Goal: Information Seeking & Learning: Learn about a topic

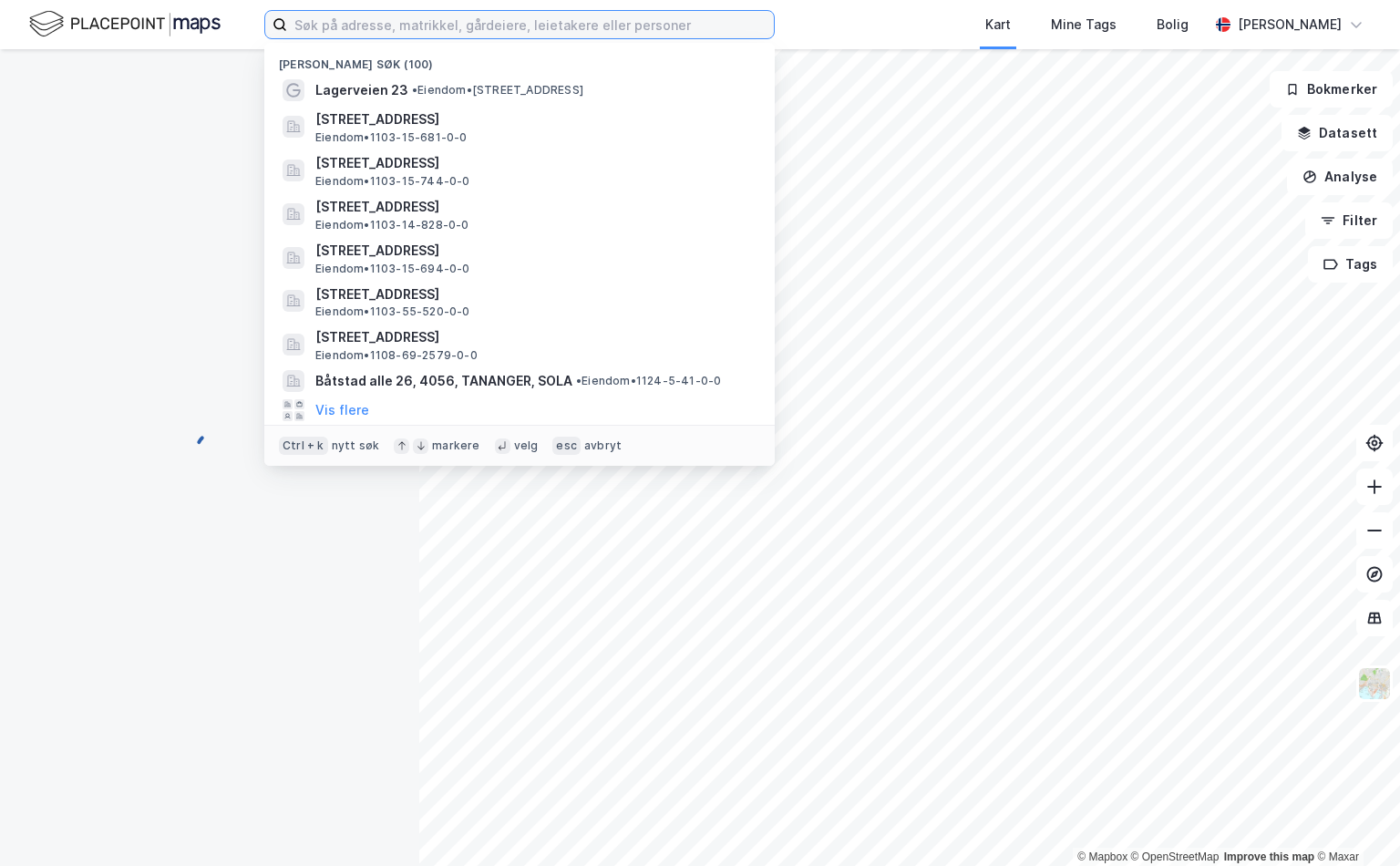
click at [336, 24] on input at bounding box center [530, 24] width 486 height 27
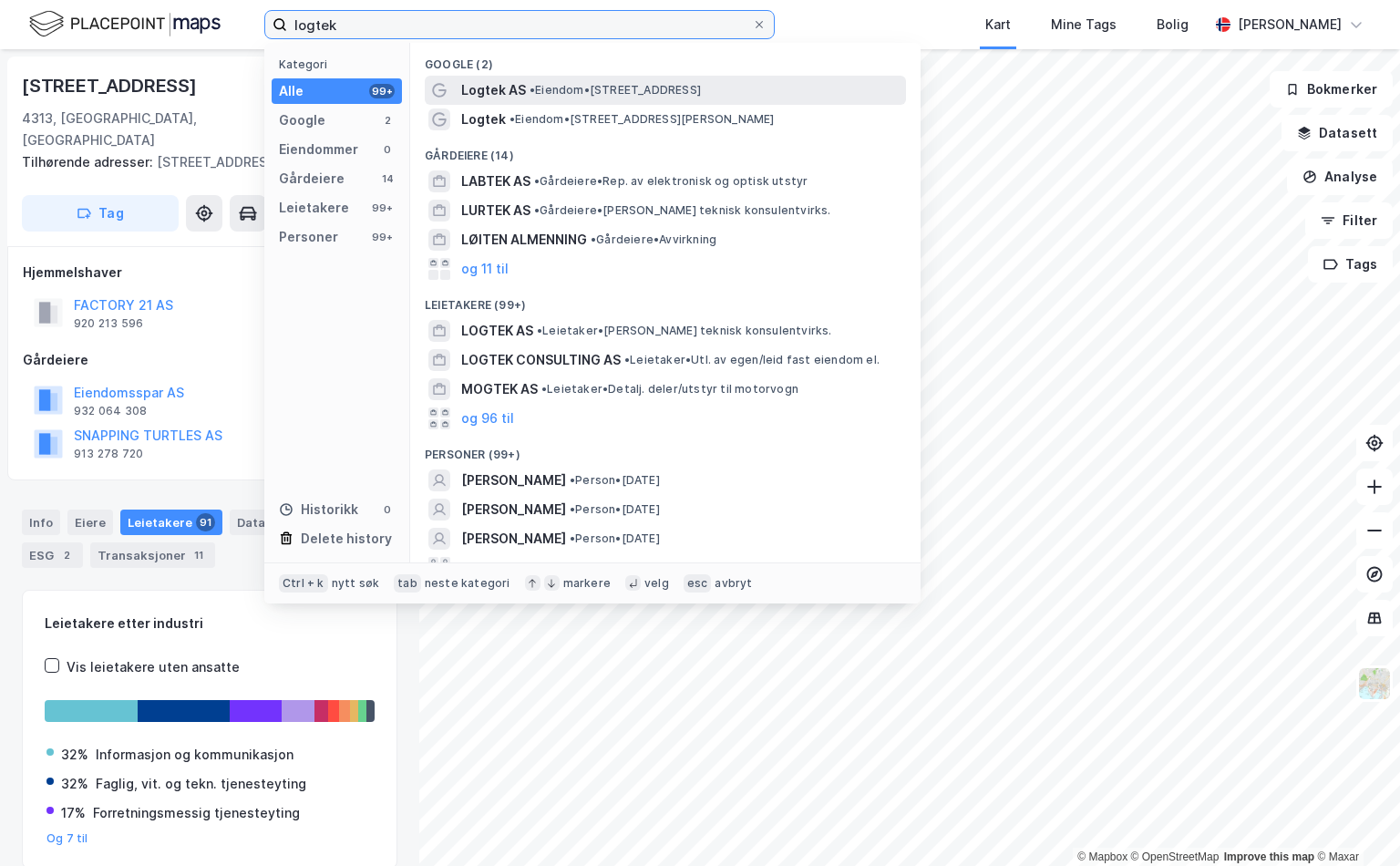
type input "logtek"
click at [672, 92] on span "• Eiendom • [STREET_ADDRESS]" at bounding box center [615, 90] width 171 height 15
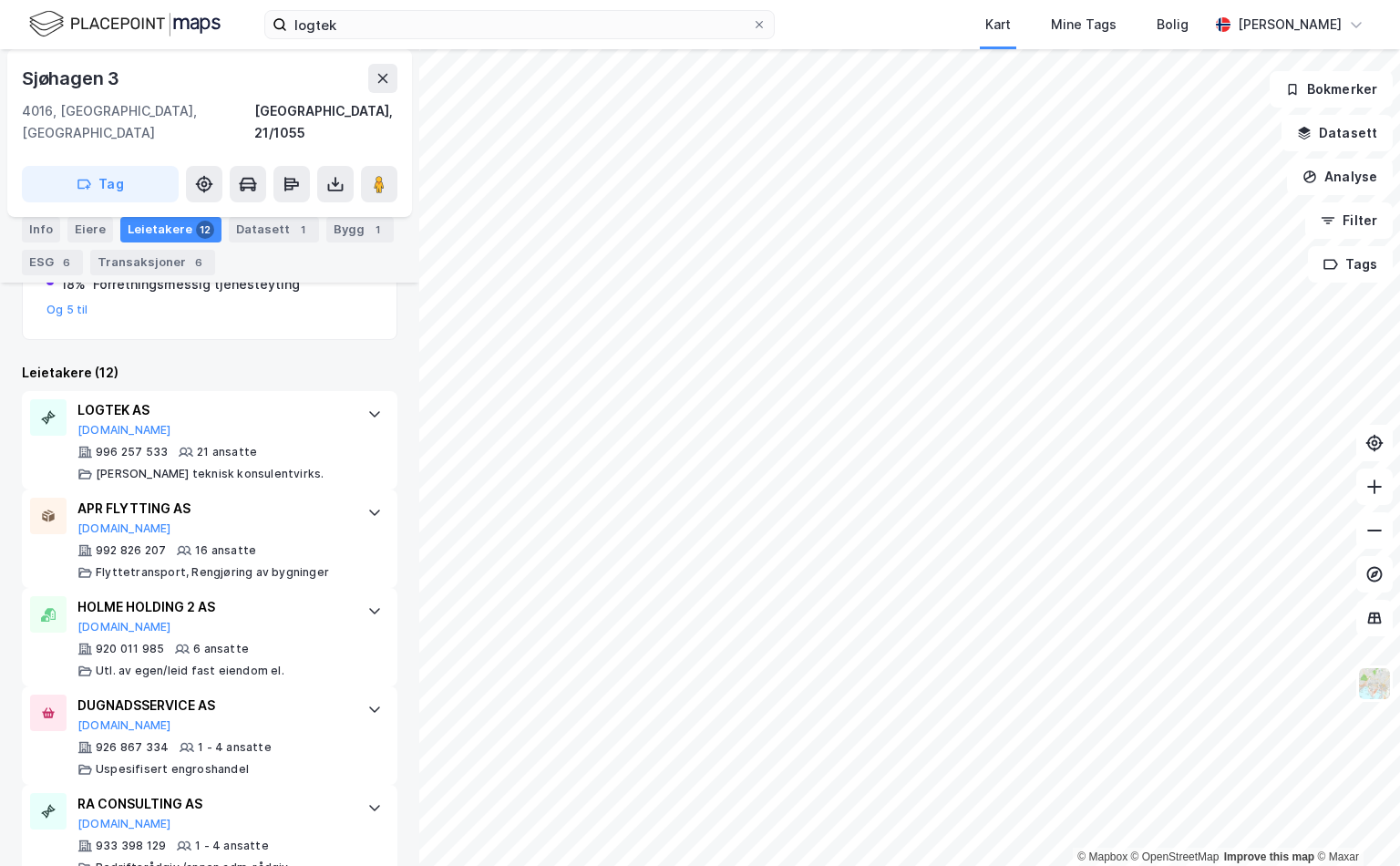
scroll to position [474, 0]
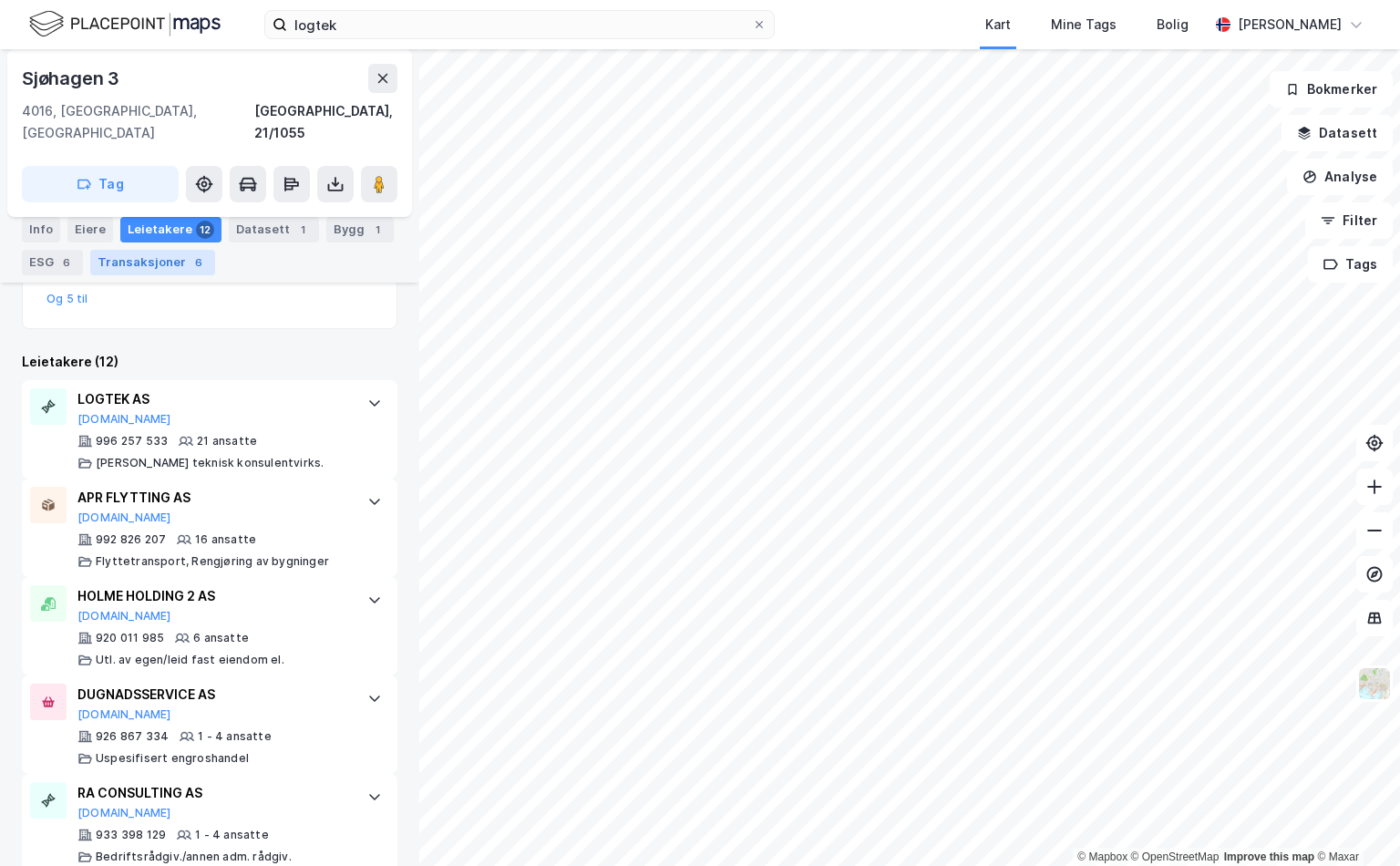
click at [154, 254] on div "Transaksjoner 6" at bounding box center [152, 263] width 125 height 26
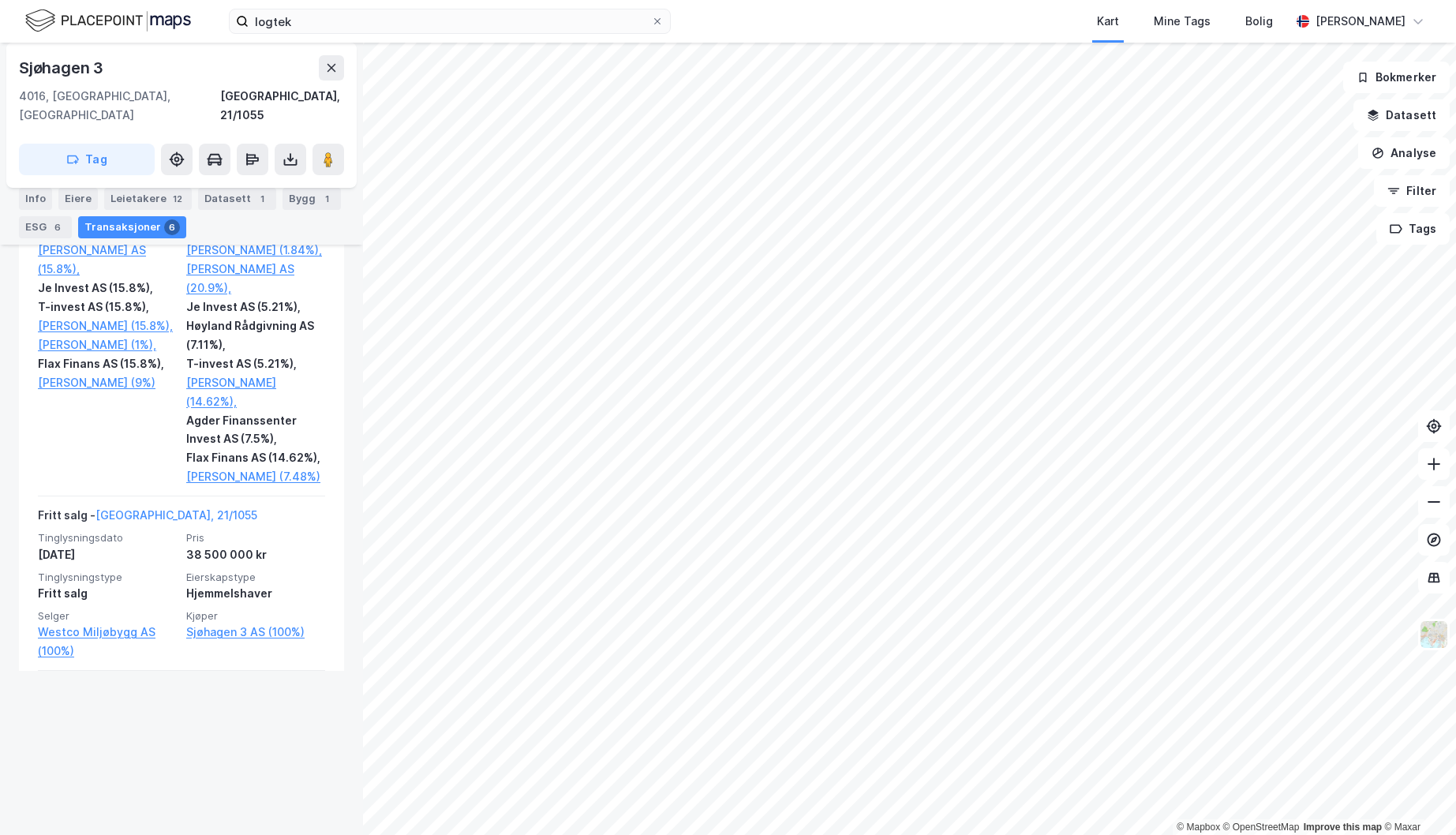
scroll to position [3037, 0]
